Goal: Information Seeking & Learning: Find specific page/section

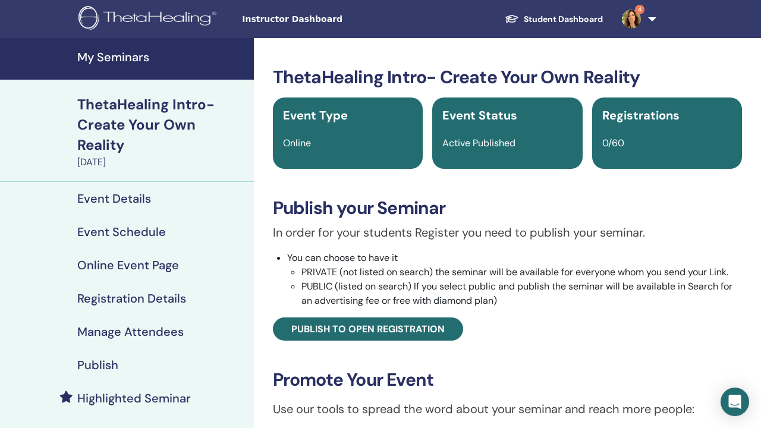
click at [113, 55] on h4 "My Seminars" at bounding box center [162, 57] width 170 height 14
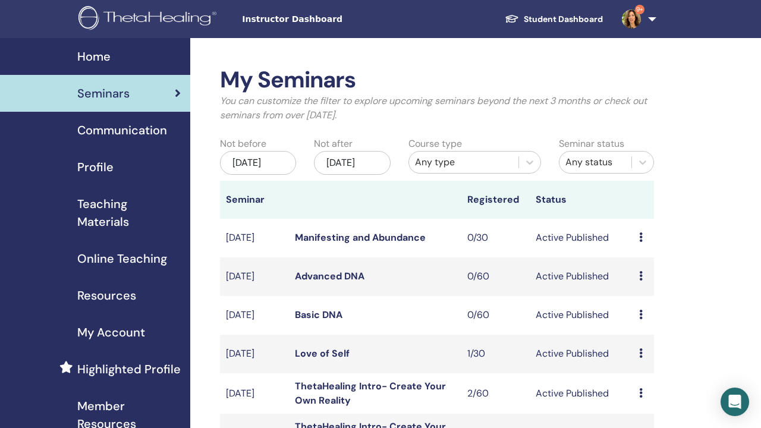
click at [309, 296] on td "Basic DNA" at bounding box center [375, 315] width 173 height 39
click at [309, 309] on link "Basic DNA" at bounding box center [319, 315] width 48 height 12
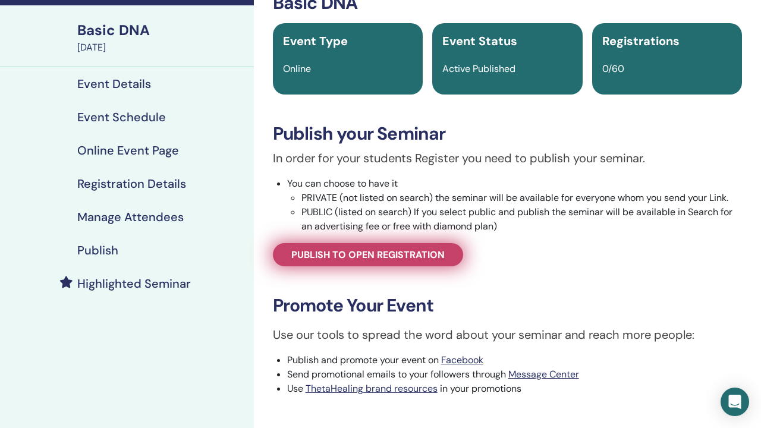
scroll to position [75, 0]
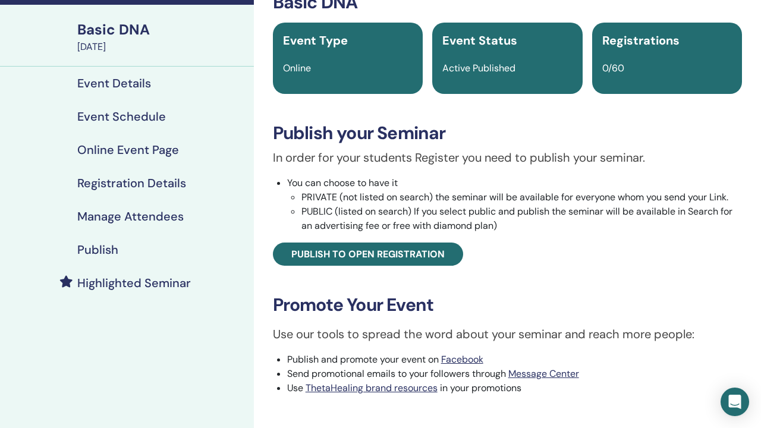
drag, startPoint x: 438, startPoint y: 296, endPoint x: 262, endPoint y: 297, distance: 176.7
click at [262, 297] on div "Basic DNA Event Type Online Event Status Active Published Registrations 0/60 Pu…" at bounding box center [507, 251] width 493 height 519
copy link "[URL][DOMAIN_NAME]"
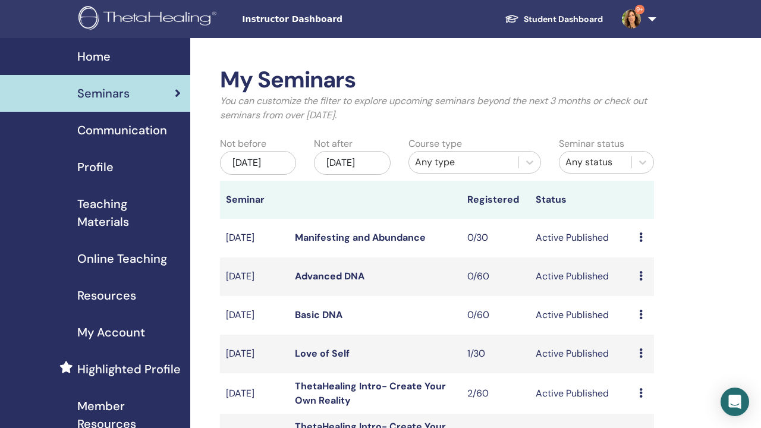
click at [319, 270] on link "Advanced DNA" at bounding box center [330, 276] width 70 height 12
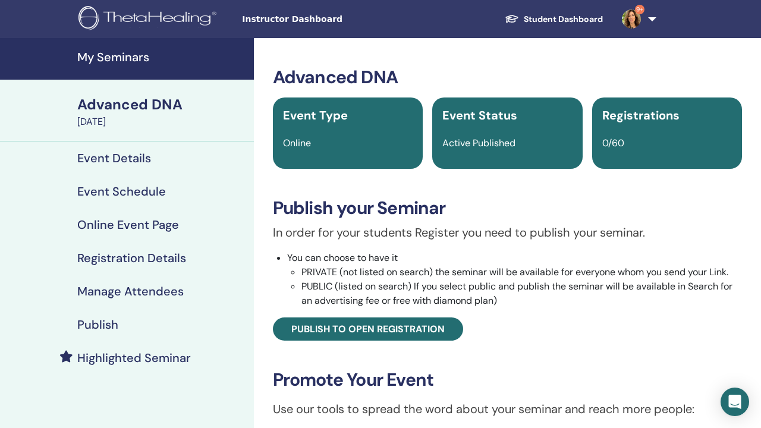
click at [441, 369] on div "Advanced DNA Event Type Online Event Status Active Published Registrations 0/60…" at bounding box center [507, 326] width 493 height 519
drag, startPoint x: 437, startPoint y: 378, endPoint x: 268, endPoint y: 373, distance: 169.0
click at [268, 373] on div "Advanced DNA Event Type Online Event Status Active Published Registrations 0/60…" at bounding box center [507, 326] width 493 height 519
copy link "https://www.thetahealing.com/seminar-376393-details.html"
click at [106, 95] on div "Advanced DNA" at bounding box center [162, 105] width 170 height 20
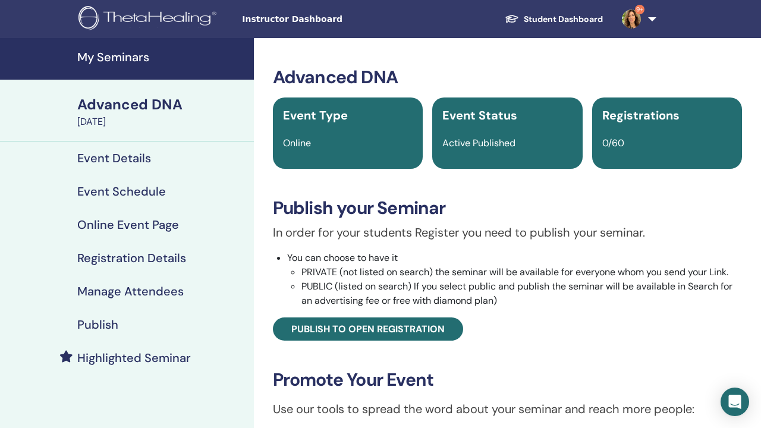
click at [99, 52] on h4 "My Seminars" at bounding box center [162, 57] width 170 height 14
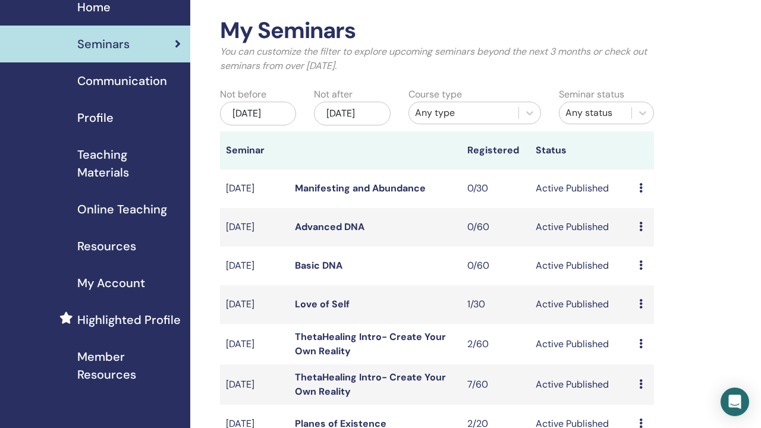
scroll to position [58, 0]
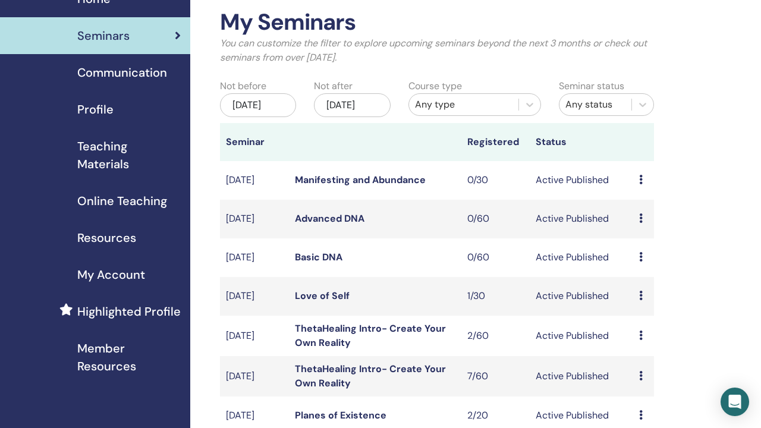
click at [305, 251] on link "Basic DNA" at bounding box center [319, 257] width 48 height 12
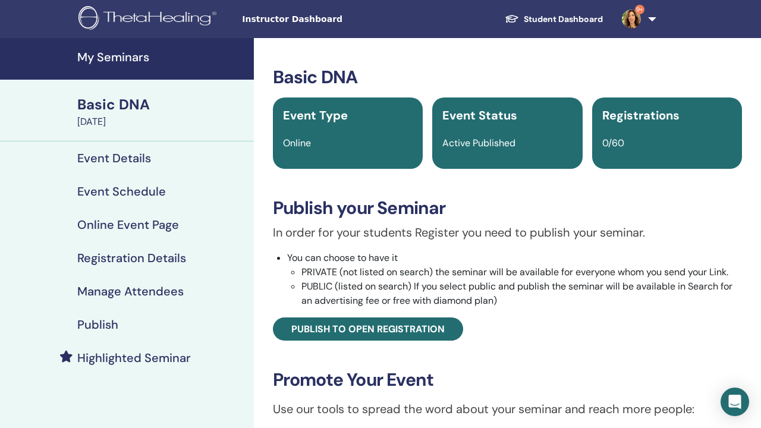
drag, startPoint x: 437, startPoint y: 374, endPoint x: 252, endPoint y: 375, distance: 185.0
click at [252, 375] on div "My Seminars Basic DNA November 14, 2025 Event Details Event Schedule Online Eve…" at bounding box center [380, 395] width 761 height 714
click at [252, 375] on div "My Seminars Basic DNA November 14, 2025 Event Details Event Schedule Online Eve…" at bounding box center [127, 395] width 254 height 714
drag, startPoint x: 443, startPoint y: 372, endPoint x: 265, endPoint y: 376, distance: 177.9
click at [265, 376] on div "Basic DNA Event Type Online Event Status Active Published Registrations 0/60 Pu…" at bounding box center [507, 326] width 493 height 519
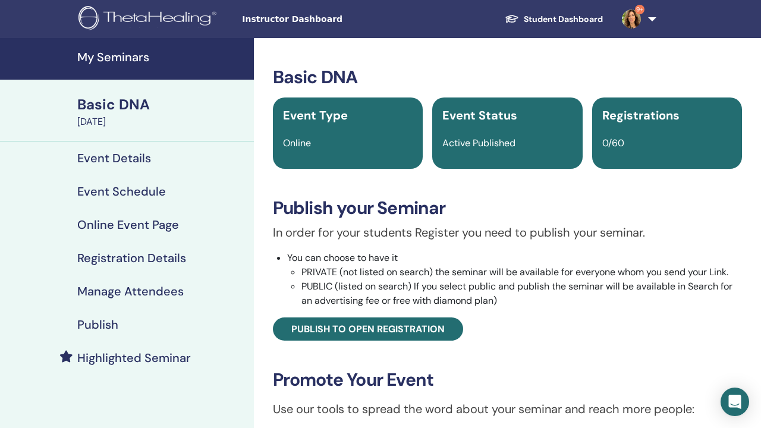
copy link "https://www.thetahealing.com/seminar-376391-details.html"
click at [106, 52] on h4 "My Seminars" at bounding box center [162, 57] width 170 height 14
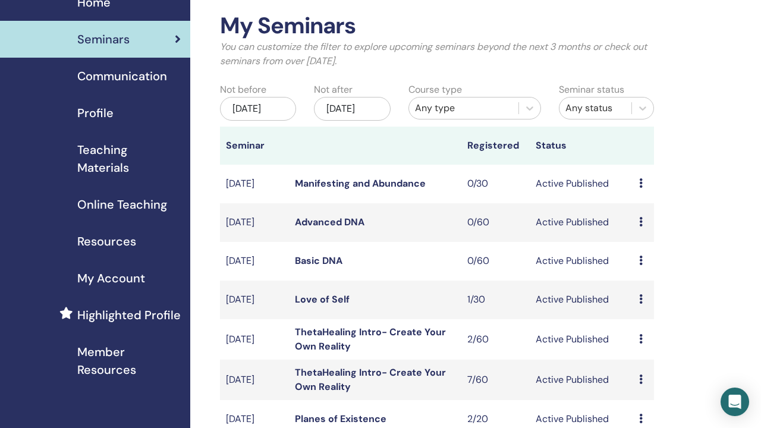
scroll to position [57, 0]
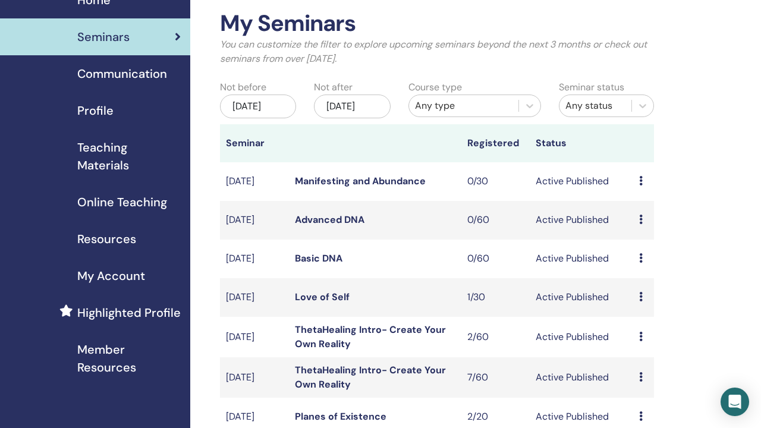
click at [361, 95] on div "[DATE]" at bounding box center [352, 107] width 76 height 24
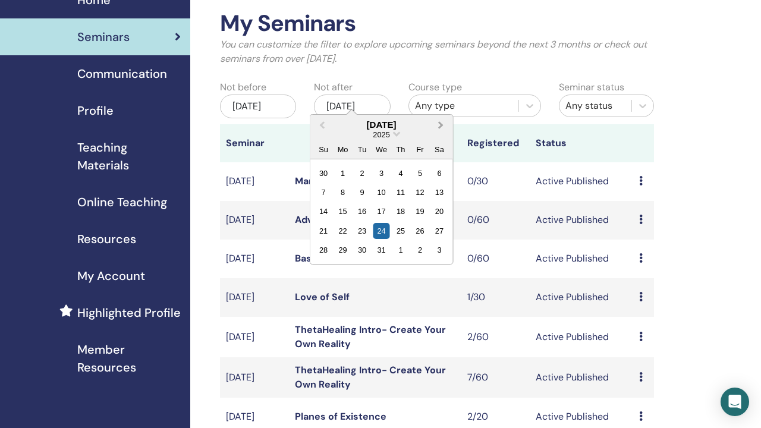
click at [433, 116] on button "Next Month" at bounding box center [442, 125] width 19 height 19
click at [432, 223] on div "24" at bounding box center [440, 231] width 16 height 16
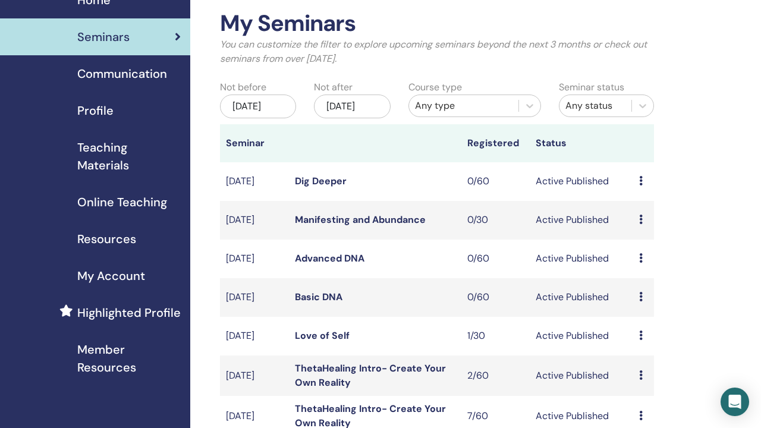
click at [334, 162] on td "Dig Deeper" at bounding box center [375, 181] width 173 height 39
click at [305, 175] on link "Dig Deeper" at bounding box center [321, 181] width 52 height 12
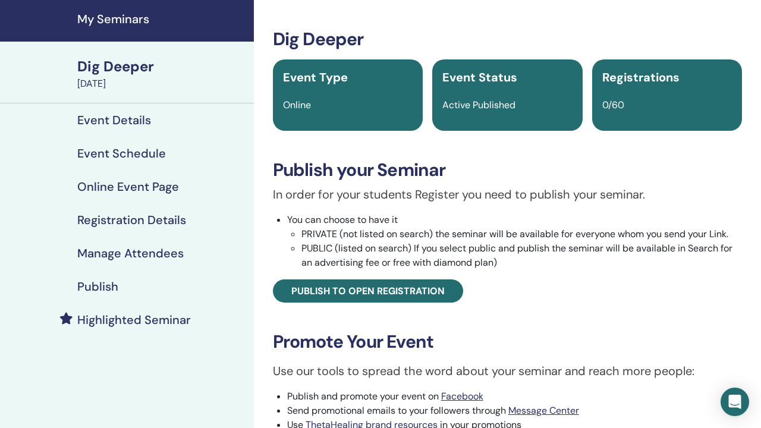
scroll to position [41, 0]
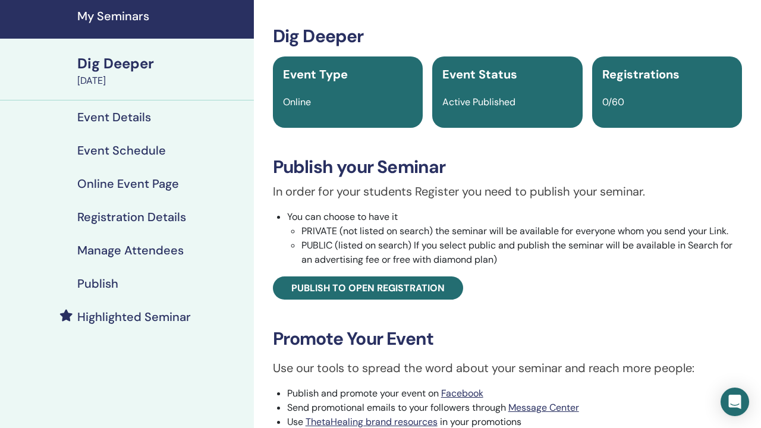
drag, startPoint x: 436, startPoint y: 333, endPoint x: 269, endPoint y: 336, distance: 166.6
copy link "https://www.thetahealing.com/seminar-376394-details.html"
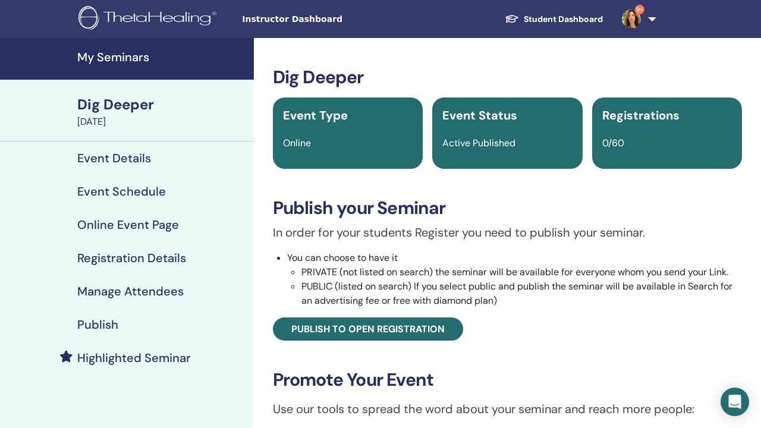
scroll to position [0, 0]
click at [108, 48] on link "My Seminars" at bounding box center [127, 59] width 254 height 42
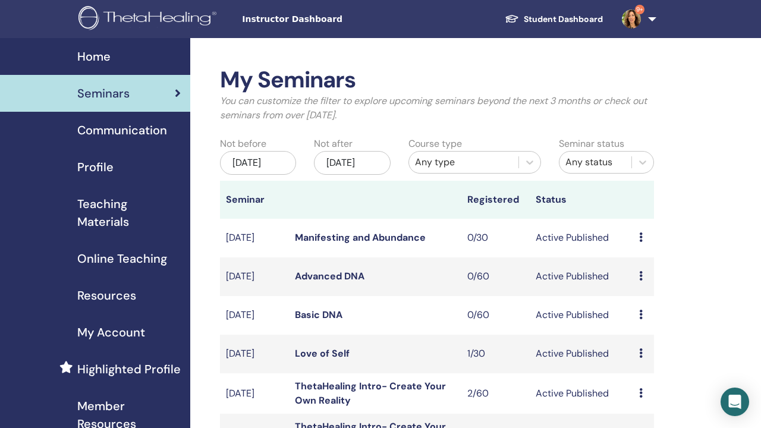
click at [363, 151] on div "[DATE]" at bounding box center [352, 163] width 76 height 24
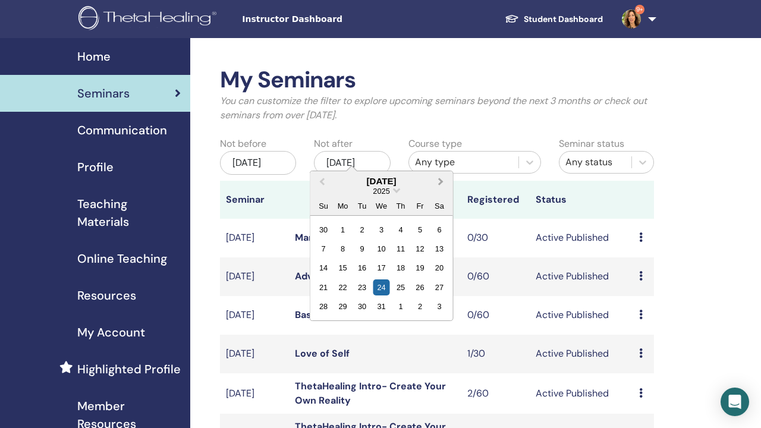
click at [433, 173] on button "Next Month" at bounding box center [442, 182] width 19 height 19
click at [393, 260] on div "19" at bounding box center [401, 268] width 16 height 16
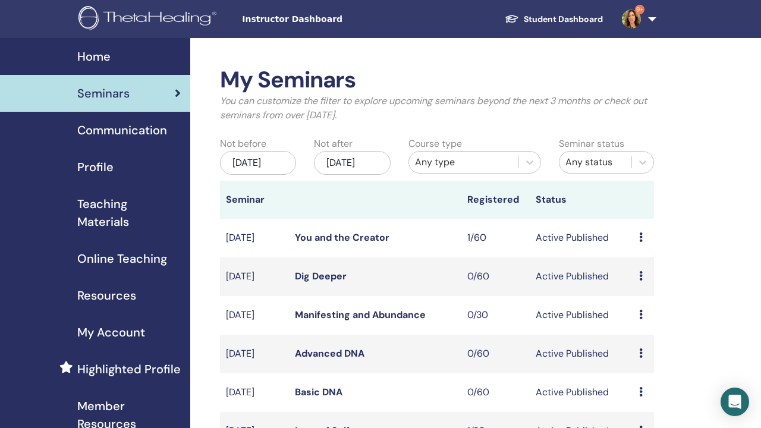
click at [337, 231] on link "You and the Creator" at bounding box center [342, 237] width 95 height 12
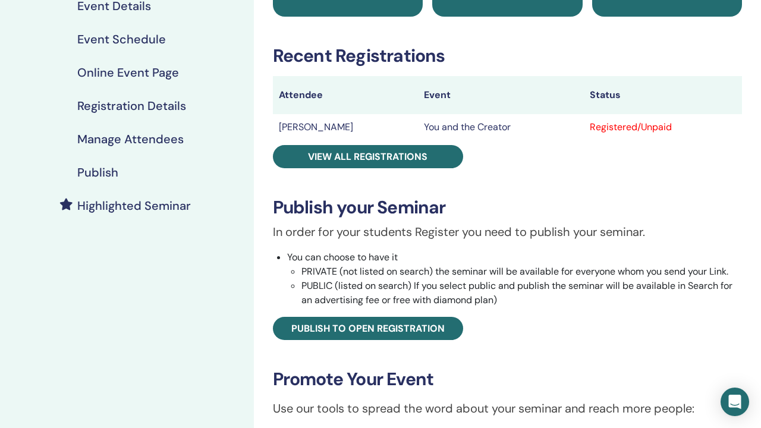
scroll to position [214, 0]
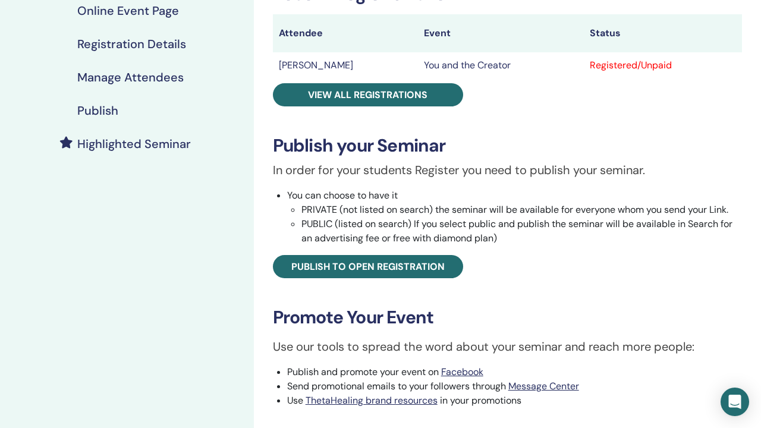
drag, startPoint x: 430, startPoint y: 263, endPoint x: 263, endPoint y: 266, distance: 166.6
click at [263, 266] on div "You and the Creator Event Type Online Event Status Active Published Registratio…" at bounding box center [507, 187] width 493 height 671
copy link "[URL][DOMAIN_NAME]"
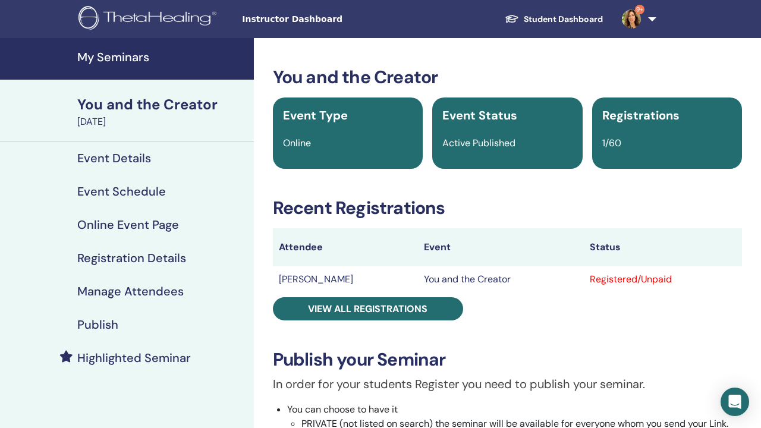
scroll to position [0, 0]
click at [83, 52] on h4 "My Seminars" at bounding box center [162, 57] width 170 height 14
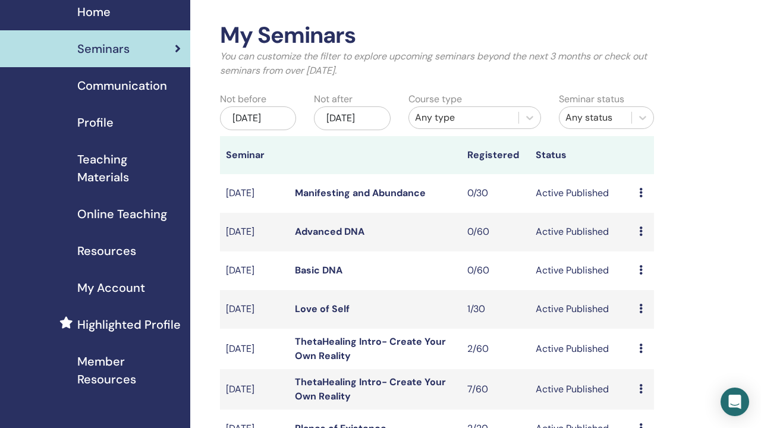
scroll to position [46, 0]
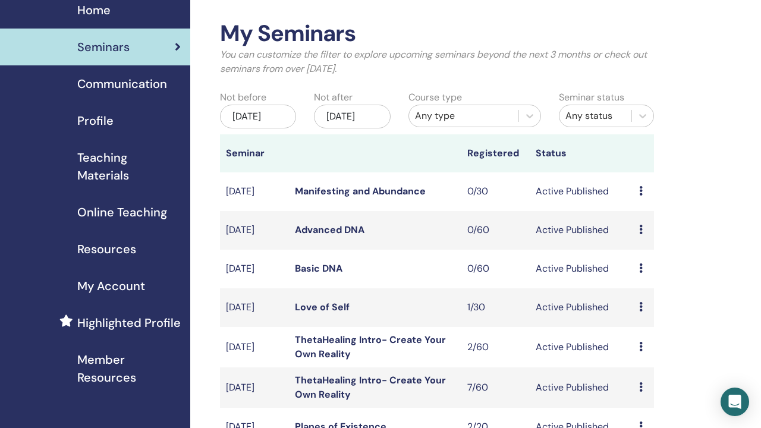
click at [313, 211] on td "Advanced DNA" at bounding box center [375, 230] width 173 height 39
click at [313, 224] on link "Advanced DNA" at bounding box center [330, 230] width 70 height 12
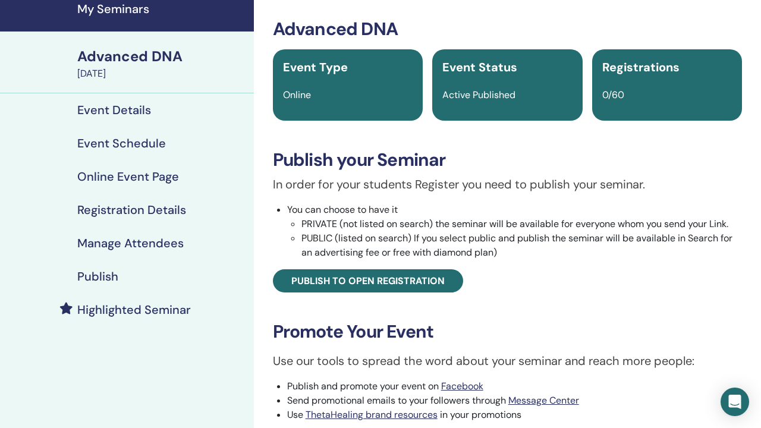
scroll to position [49, 0]
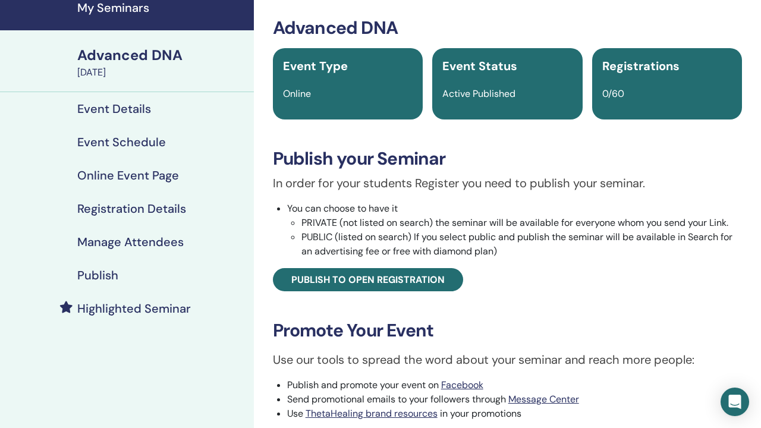
drag, startPoint x: 445, startPoint y: 322, endPoint x: 255, endPoint y: 328, distance: 189.9
click at [255, 328] on div "Advanced DNA Event Type Online Event Status Active Published Registrations 0/60…" at bounding box center [507, 346] width 507 height 714
copy link "[URL][DOMAIN_NAME]"
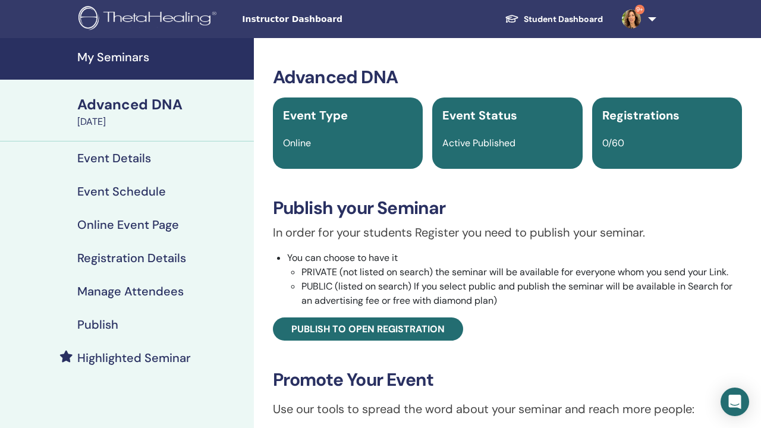
scroll to position [0, 0]
click at [94, 55] on h4 "My Seminars" at bounding box center [162, 57] width 170 height 14
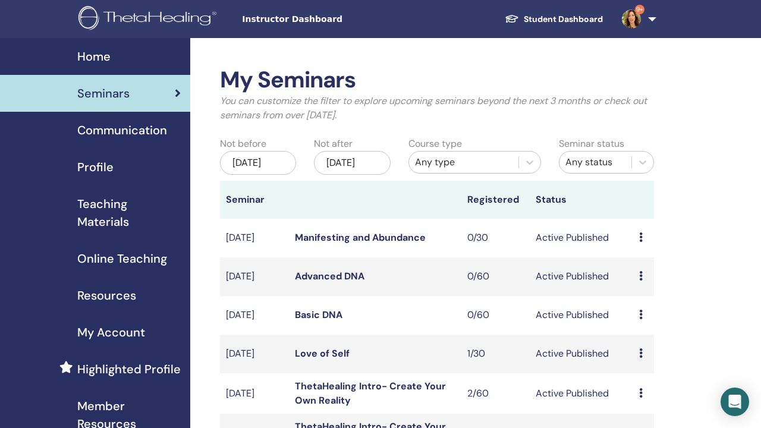
click at [367, 151] on div "Dec/24, 2025" at bounding box center [352, 163] width 76 height 24
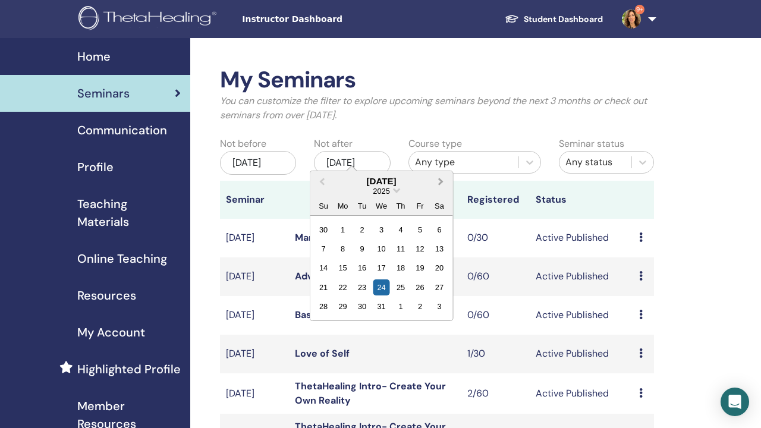
click at [433, 173] on button "Next Month" at bounding box center [442, 182] width 19 height 19
click at [432, 280] on div "24" at bounding box center [440, 288] width 16 height 16
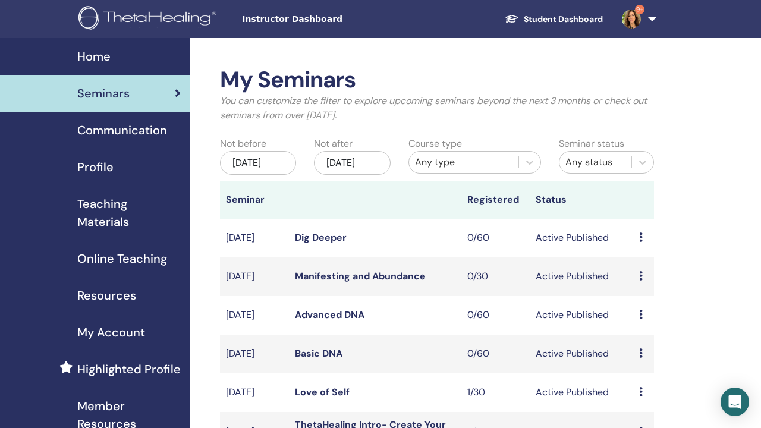
click at [324, 219] on td "Dig Deeper" at bounding box center [375, 238] width 173 height 39
click at [314, 231] on link "Dig Deeper" at bounding box center [321, 237] width 52 height 12
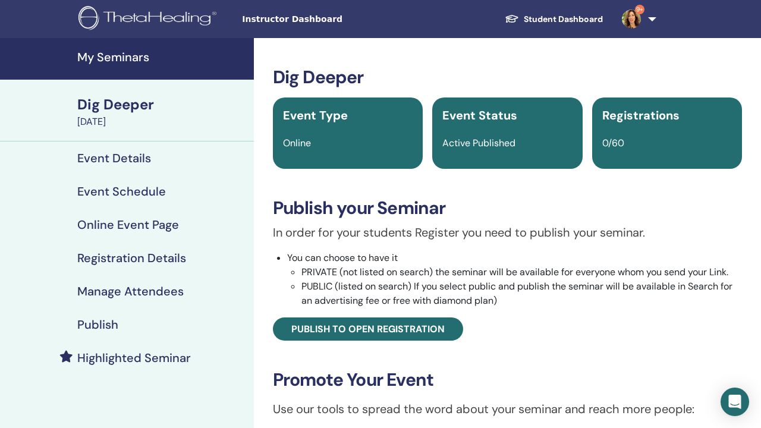
drag, startPoint x: 447, startPoint y: 375, endPoint x: 269, endPoint y: 375, distance: 177.9
click at [269, 375] on div "Dig Deeper Event Type Online Event Status Active Published Registrations 0/60 P…" at bounding box center [507, 326] width 493 height 519
copy link "[URL][DOMAIN_NAME]"
click at [115, 48] on link "My Seminars" at bounding box center [127, 59] width 254 height 42
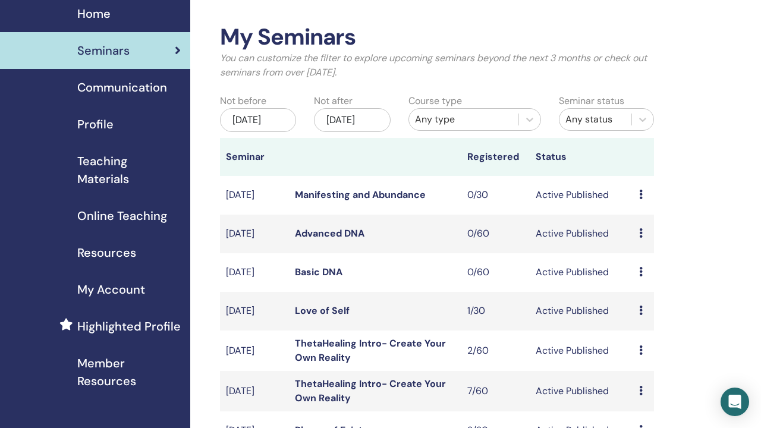
scroll to position [46, 0]
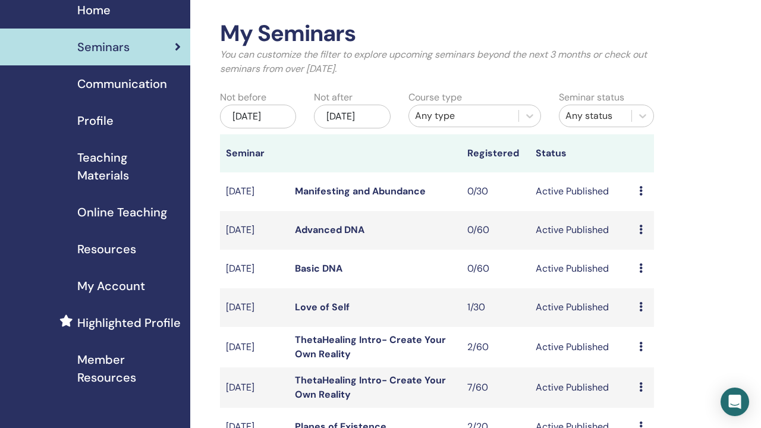
click at [313, 262] on link "Basic DNA" at bounding box center [319, 268] width 48 height 12
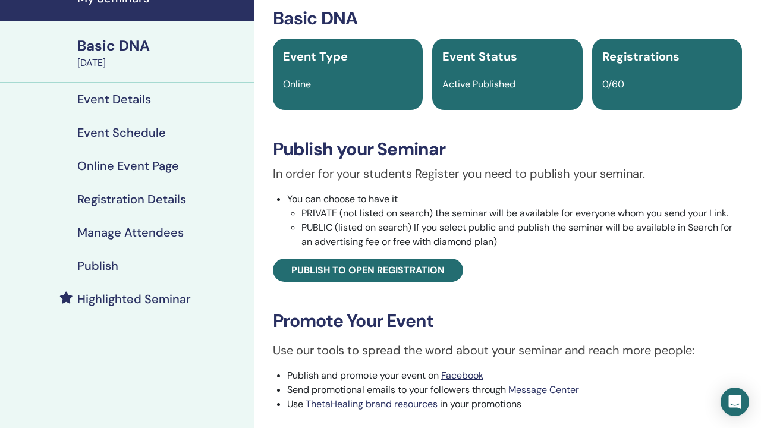
scroll to position [60, 0]
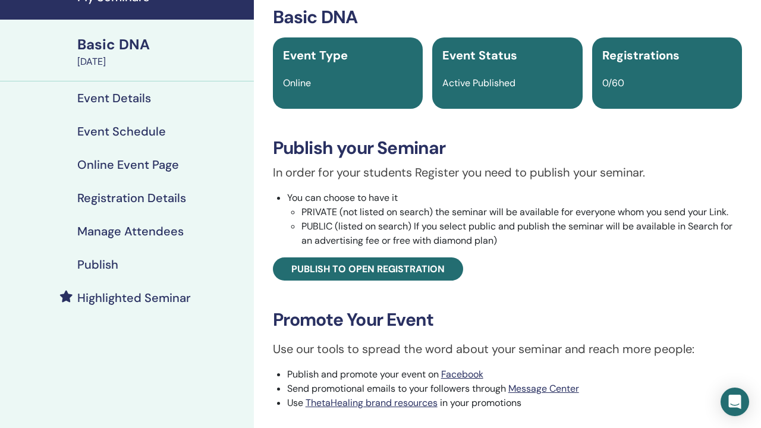
drag, startPoint x: 430, startPoint y: 311, endPoint x: 259, endPoint y: 315, distance: 170.8
click at [261, 315] on div "Basic DNA Event Type Online Event Status Active Published Registrations 0/60 Pu…" at bounding box center [507, 266] width 493 height 519
copy link "https://www.thetahealing.com/seminar-376391-details.html"
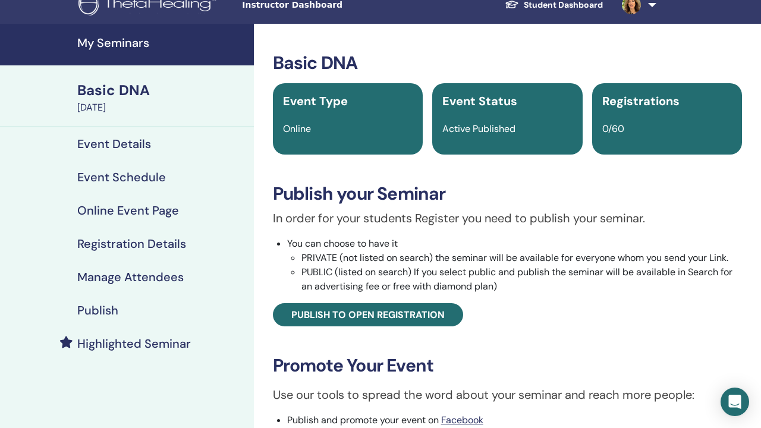
scroll to position [11, 0]
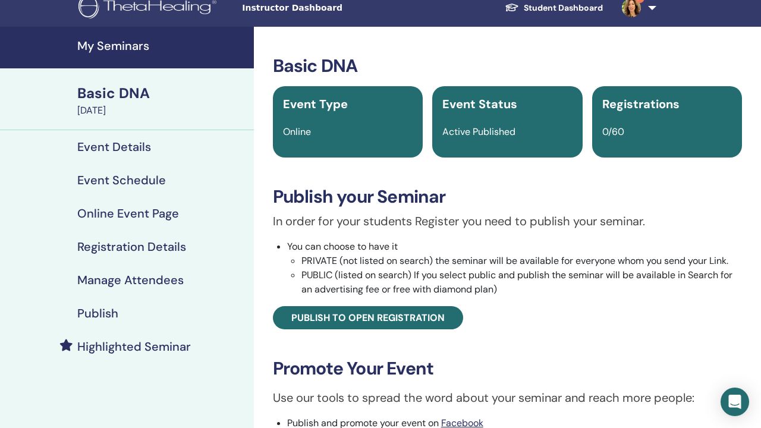
click at [111, 41] on h4 "My Seminars" at bounding box center [162, 46] width 170 height 14
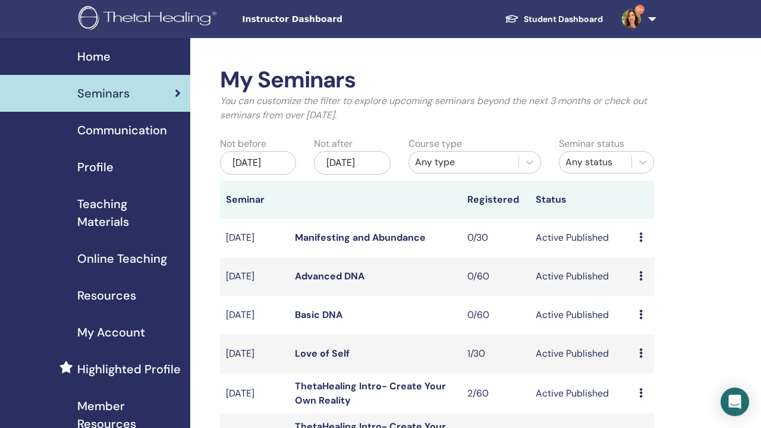
click at [311, 270] on link "Advanced DNA" at bounding box center [330, 276] width 70 height 12
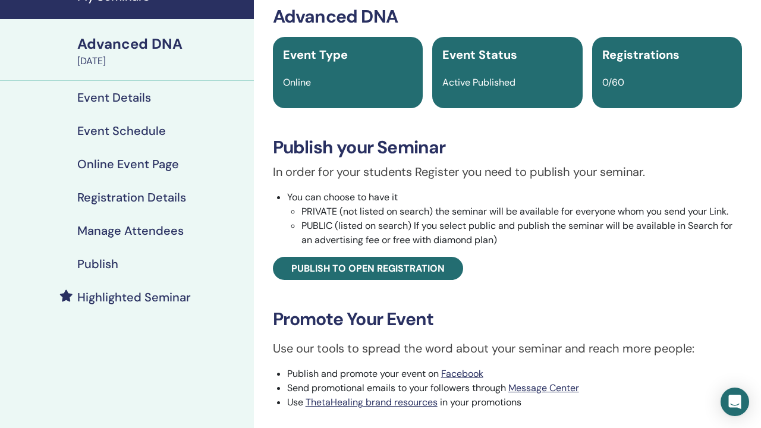
scroll to position [65, 0]
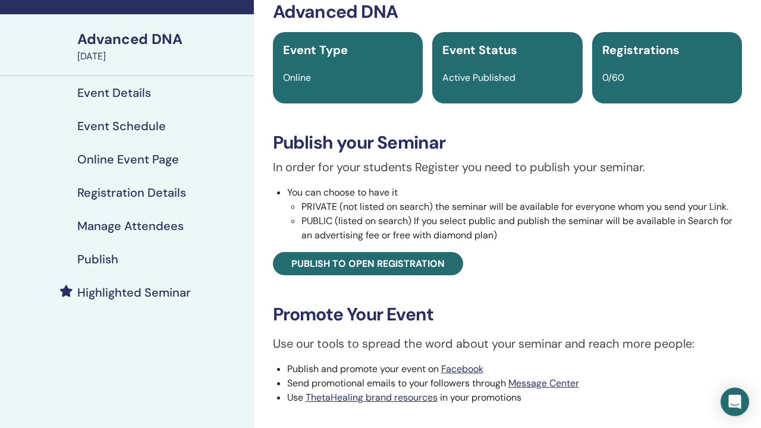
drag, startPoint x: 449, startPoint y: 306, endPoint x: 267, endPoint y: 309, distance: 181.5
click at [267, 309] on div "Advanced DNA Event Type Online Event Status Active Published Registrations 0/60…" at bounding box center [507, 260] width 493 height 519
copy link "[URL][DOMAIN_NAME]"
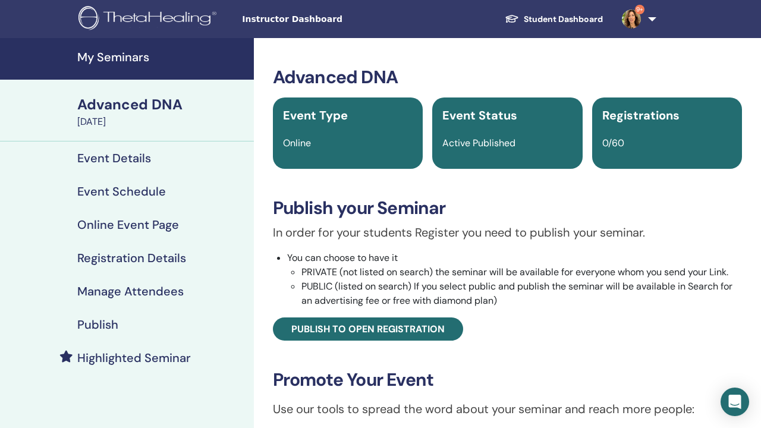
scroll to position [0, 0]
click at [92, 51] on h4 "My Seminars" at bounding box center [162, 57] width 170 height 14
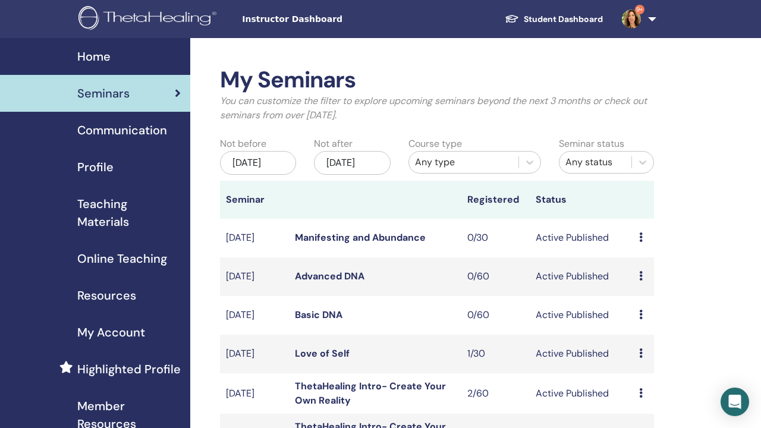
click at [356, 151] on div "Dec/24, 2025" at bounding box center [352, 163] width 76 height 24
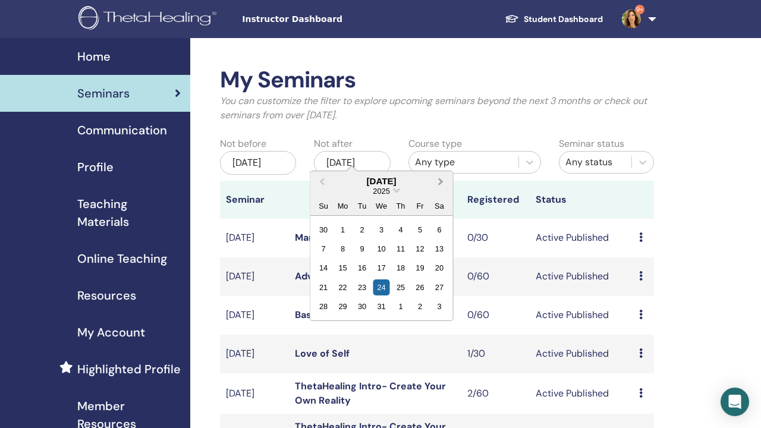
click at [433, 173] on button "Next Month" at bounding box center [442, 182] width 19 height 19
click at [355, 280] on div "24" at bounding box center [363, 288] width 16 height 16
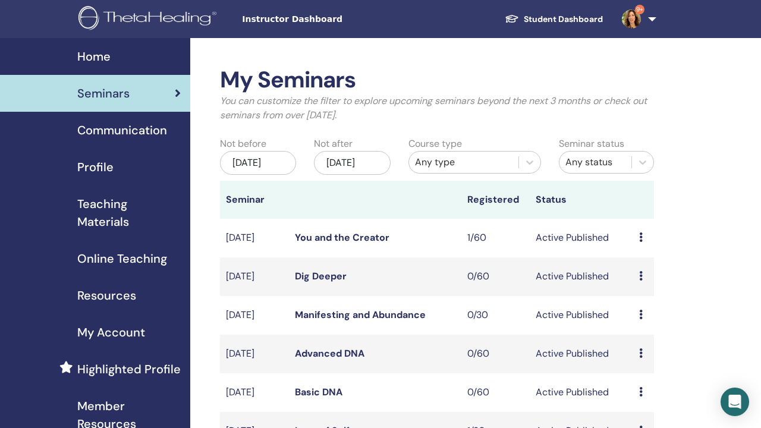
click at [321, 231] on link "You and the Creator" at bounding box center [342, 237] width 95 height 12
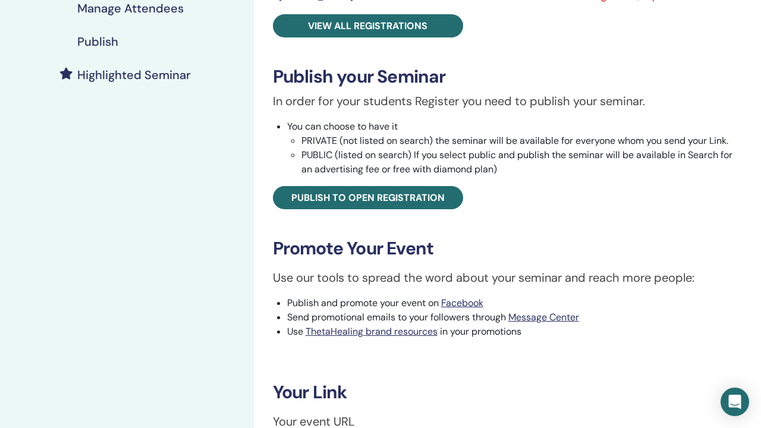
scroll to position [351, 0]
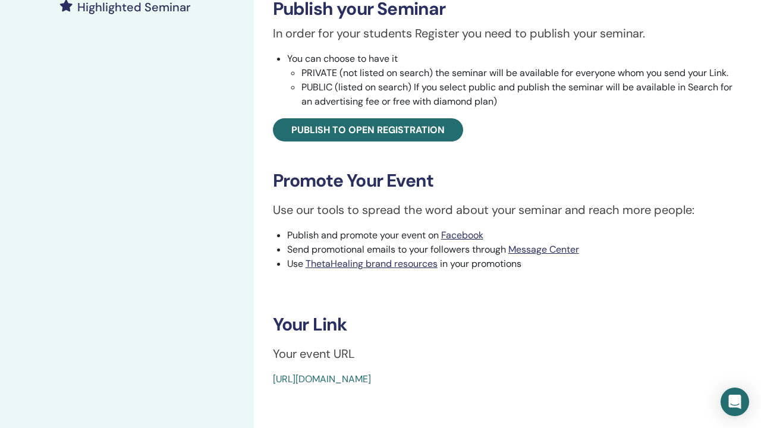
drag, startPoint x: 440, startPoint y: 122, endPoint x: 260, endPoint y: 136, distance: 180.8
click at [260, 136] on div "You and the Creator Event Type Online Event Status Active Published Registratio…" at bounding box center [507, 120] width 507 height 866
copy link "[URL][DOMAIN_NAME]"
